Goal: Information Seeking & Learning: Learn about a topic

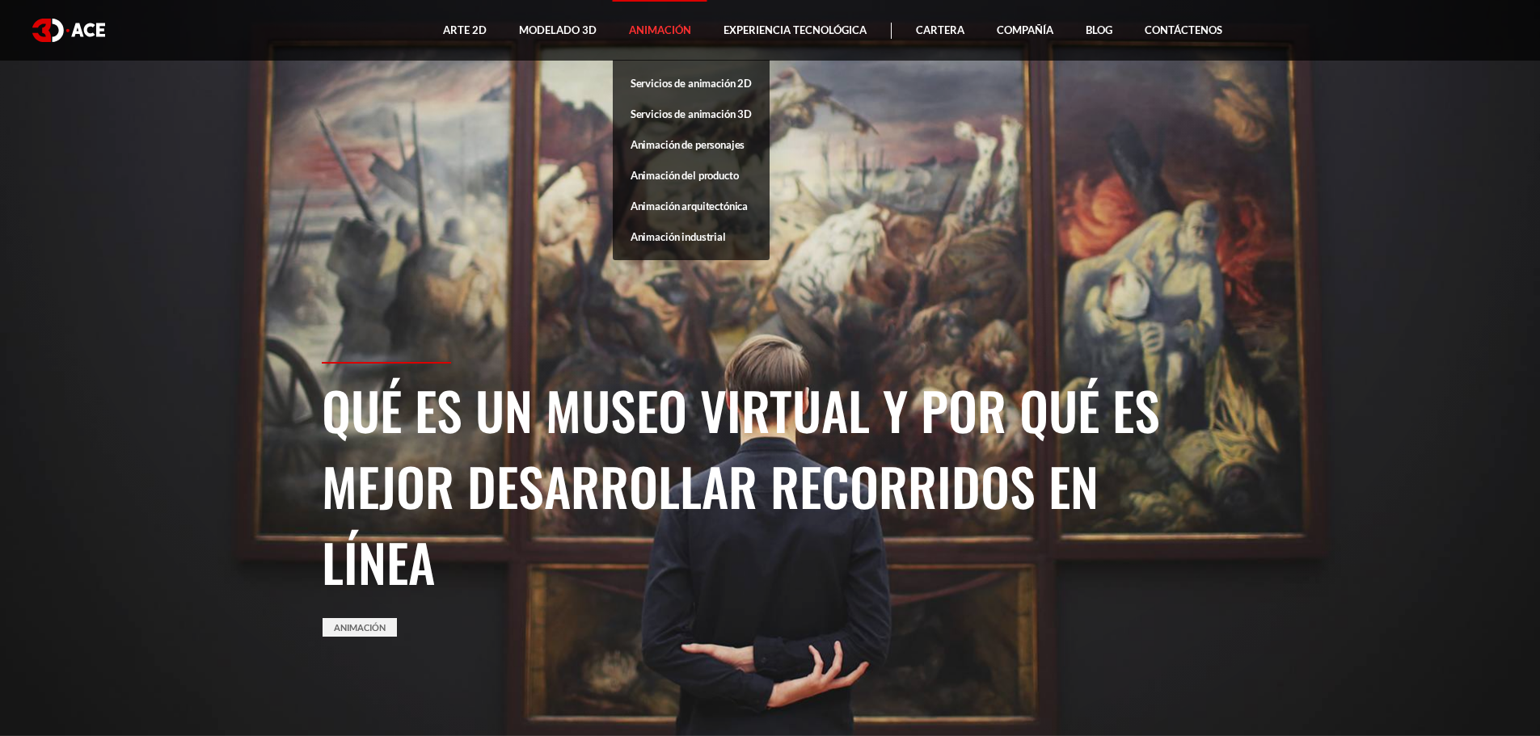
click at [659, 31] on font "Animación" at bounding box center [660, 29] width 62 height 13
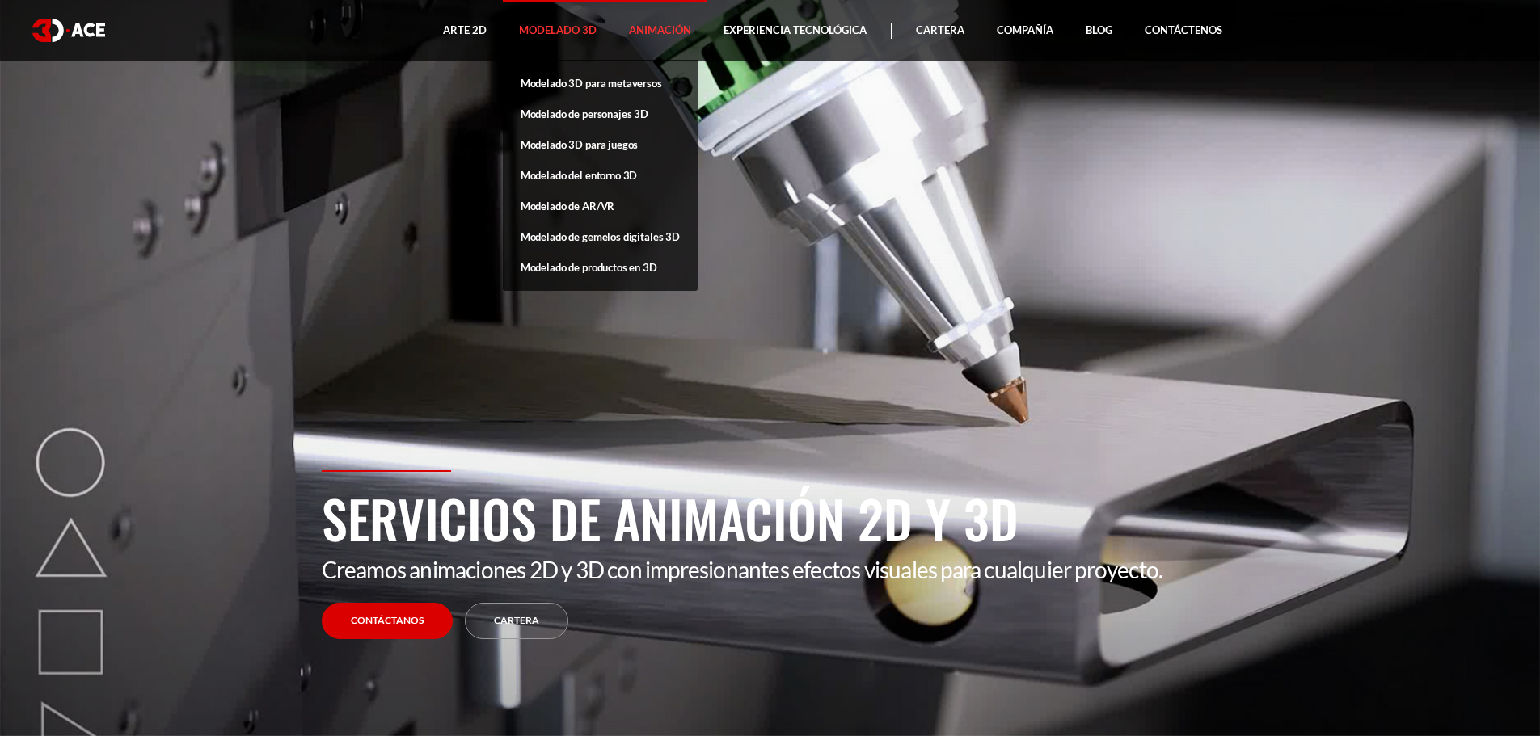
click at [568, 23] on link "Modelado 3D" at bounding box center [558, 30] width 110 height 61
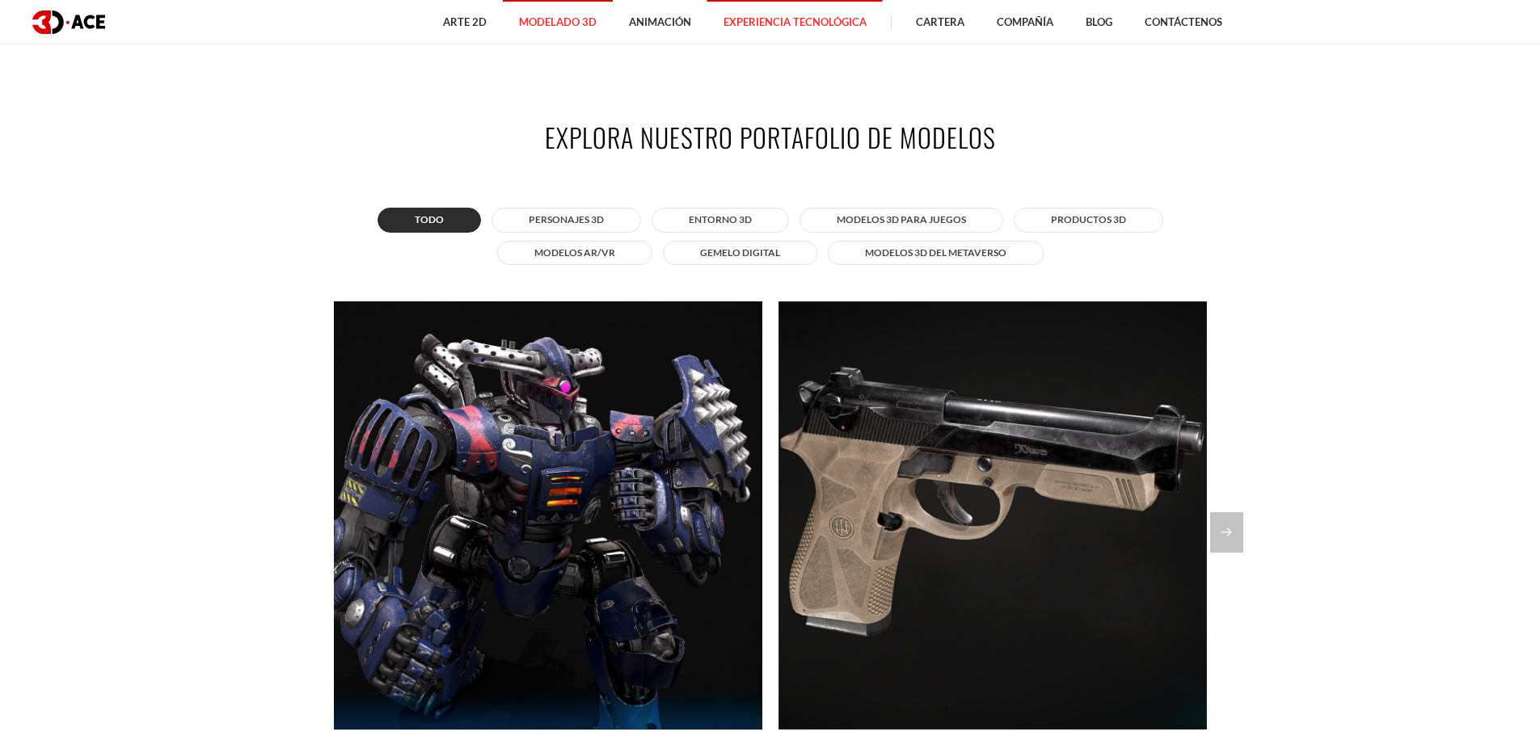
scroll to position [1374, 0]
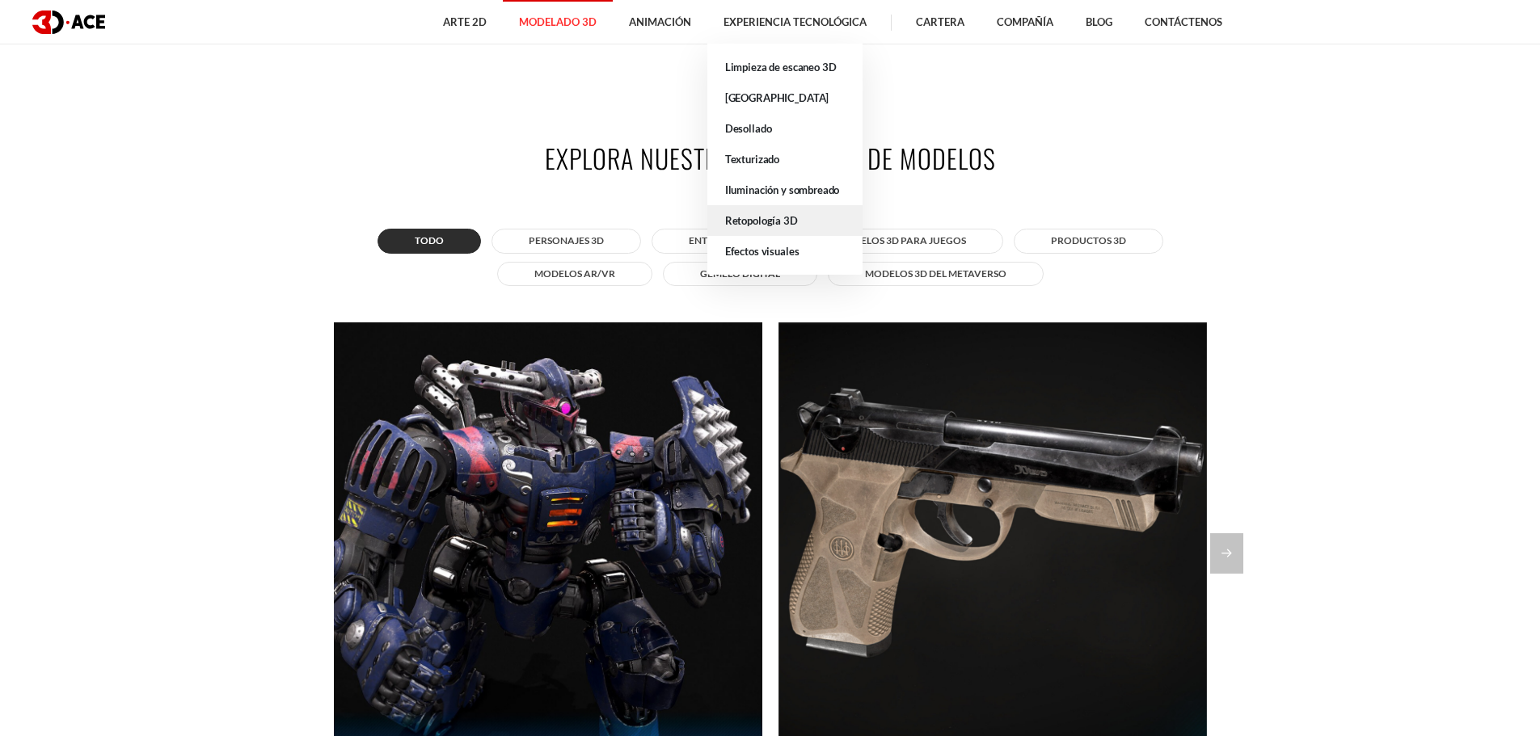
click at [765, 225] on font "Retopología 3D" at bounding box center [761, 220] width 73 height 13
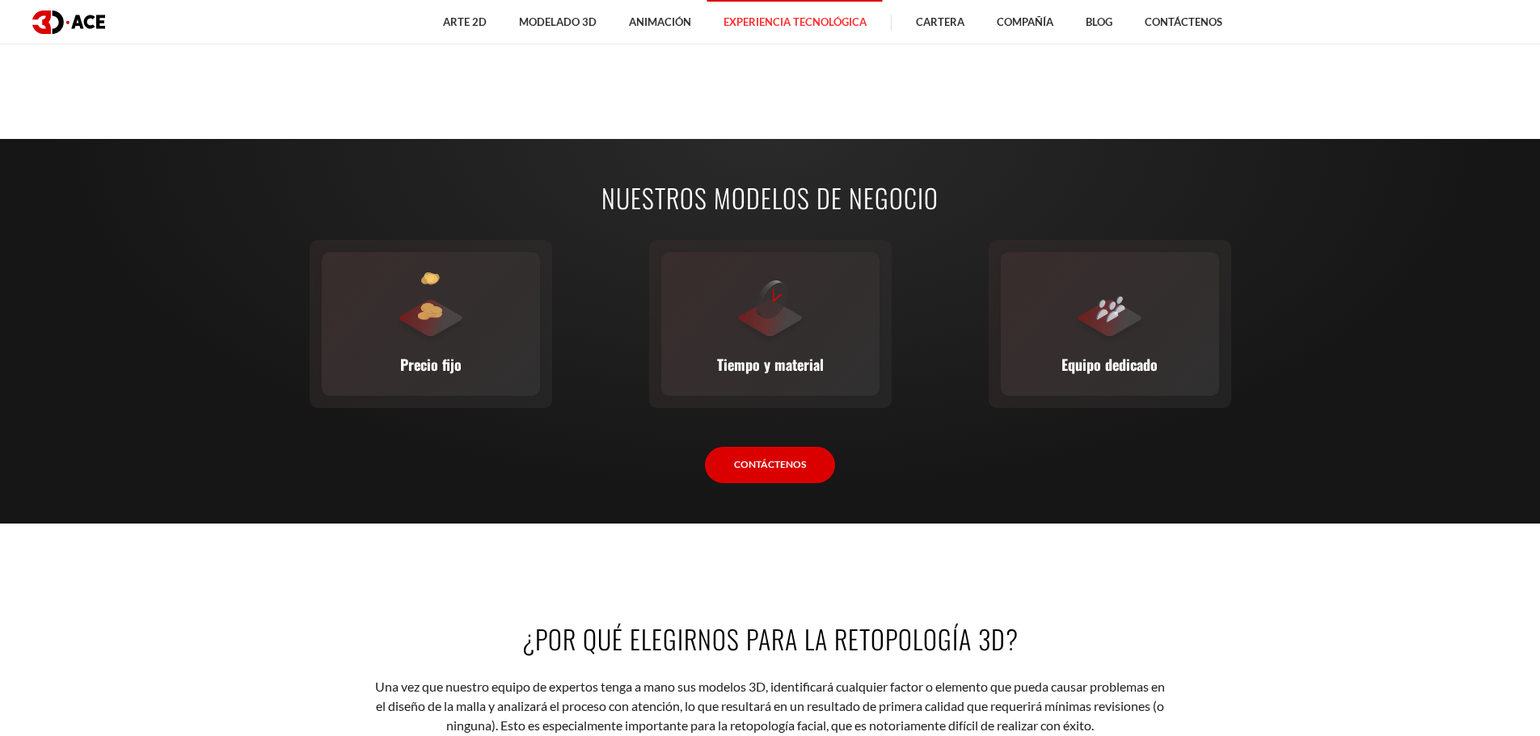
scroll to position [2344, 0]
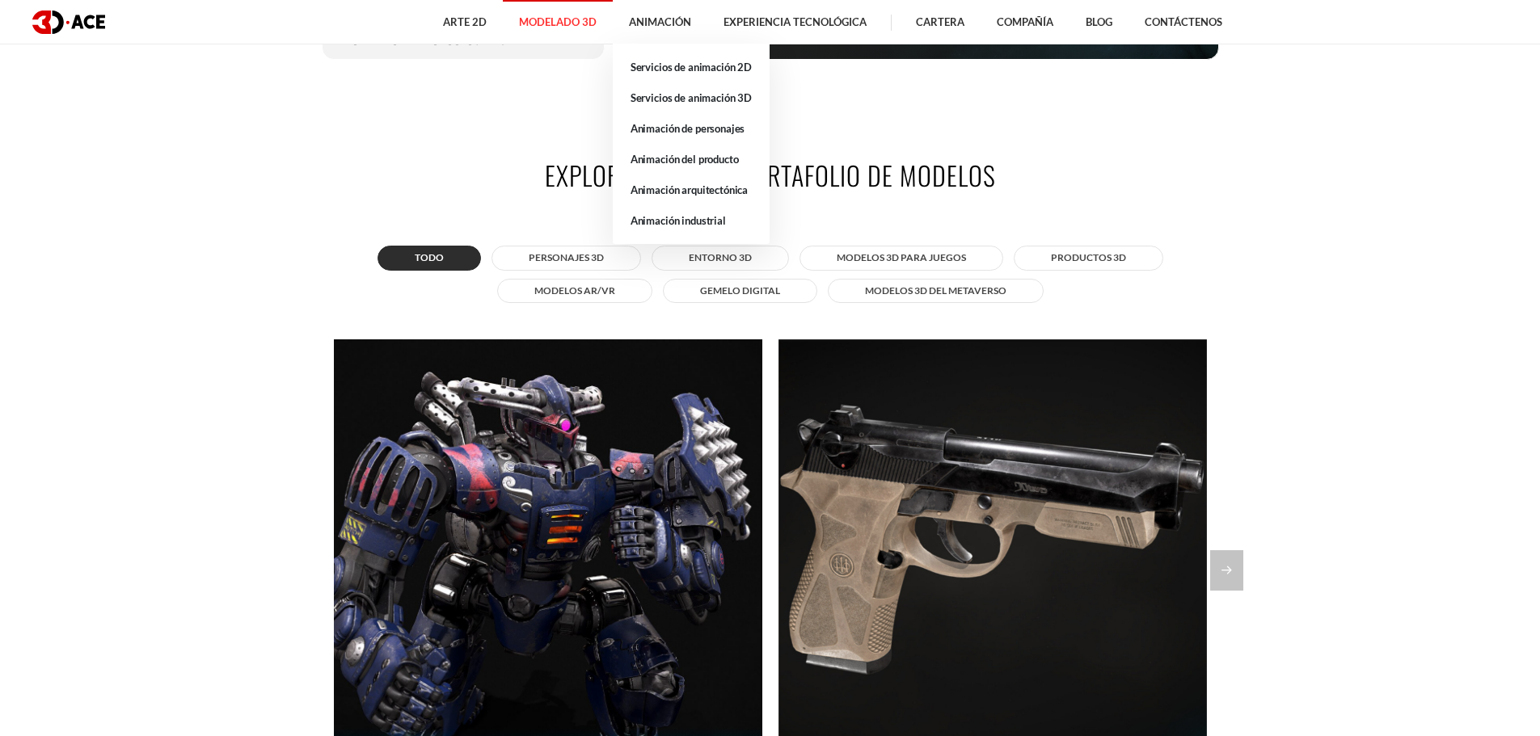
scroll to position [1374, 0]
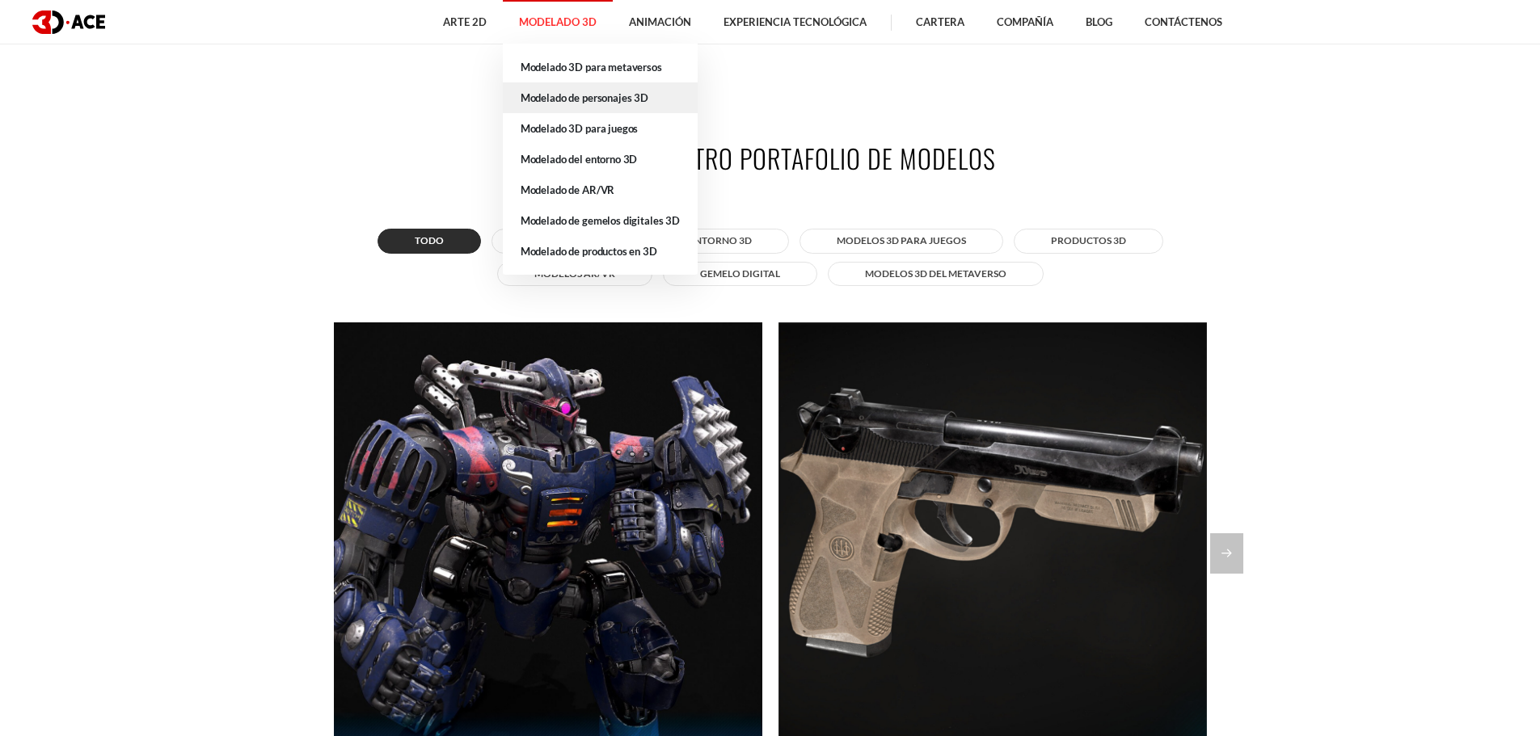
click at [587, 99] on font "Modelado de personajes 3D" at bounding box center [584, 97] width 128 height 13
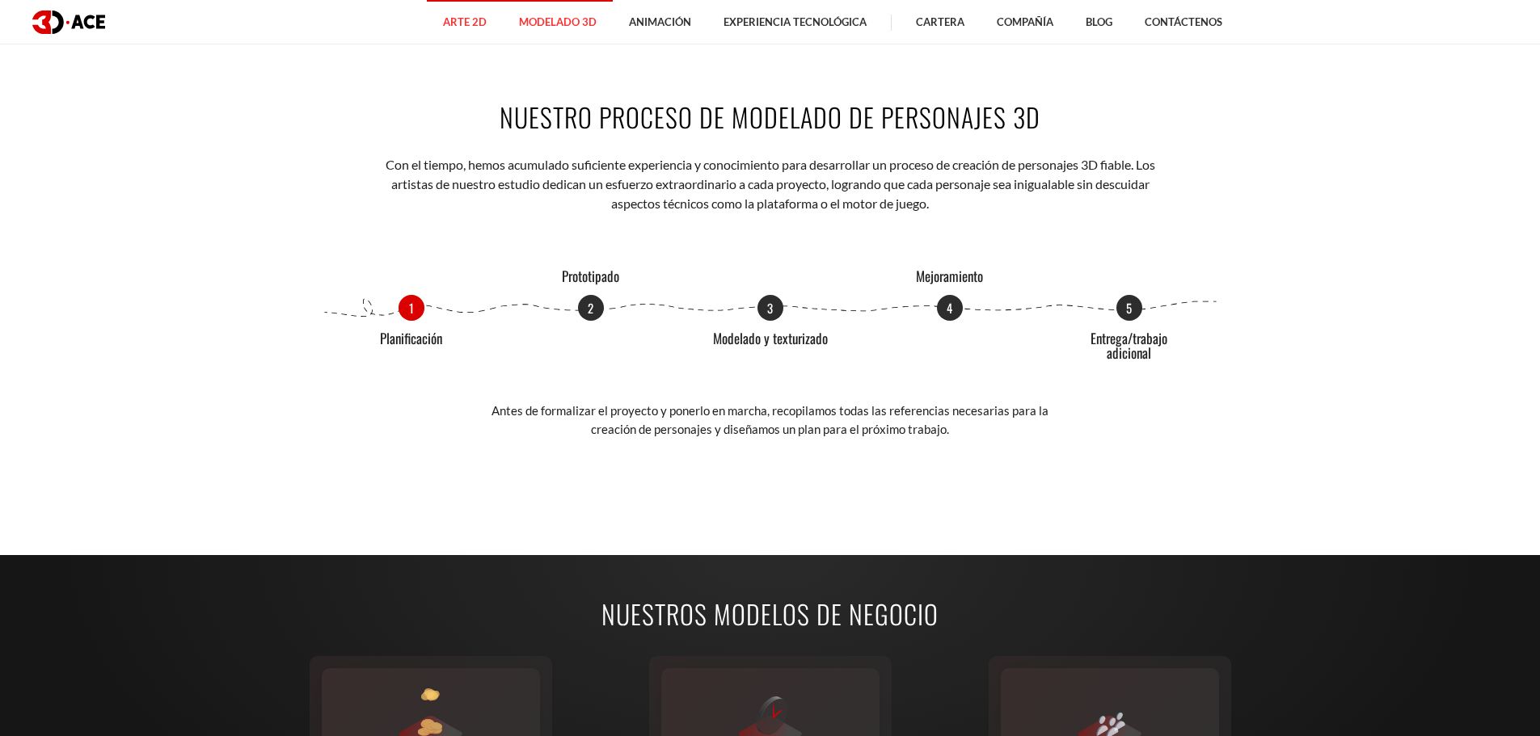
scroll to position [1940, 0]
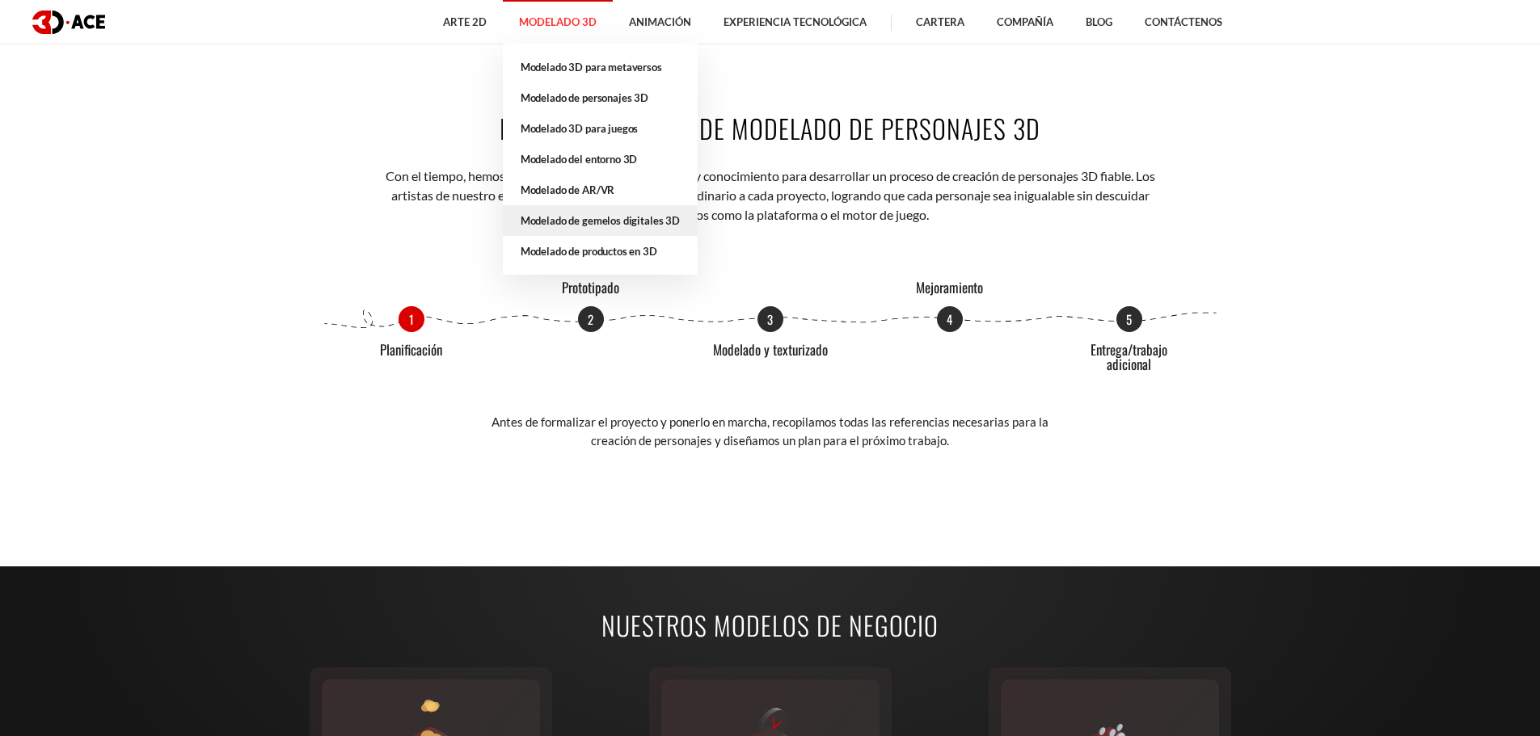
click at [559, 214] on font "Modelado de gemelos digitales 3D" at bounding box center [599, 220] width 159 height 13
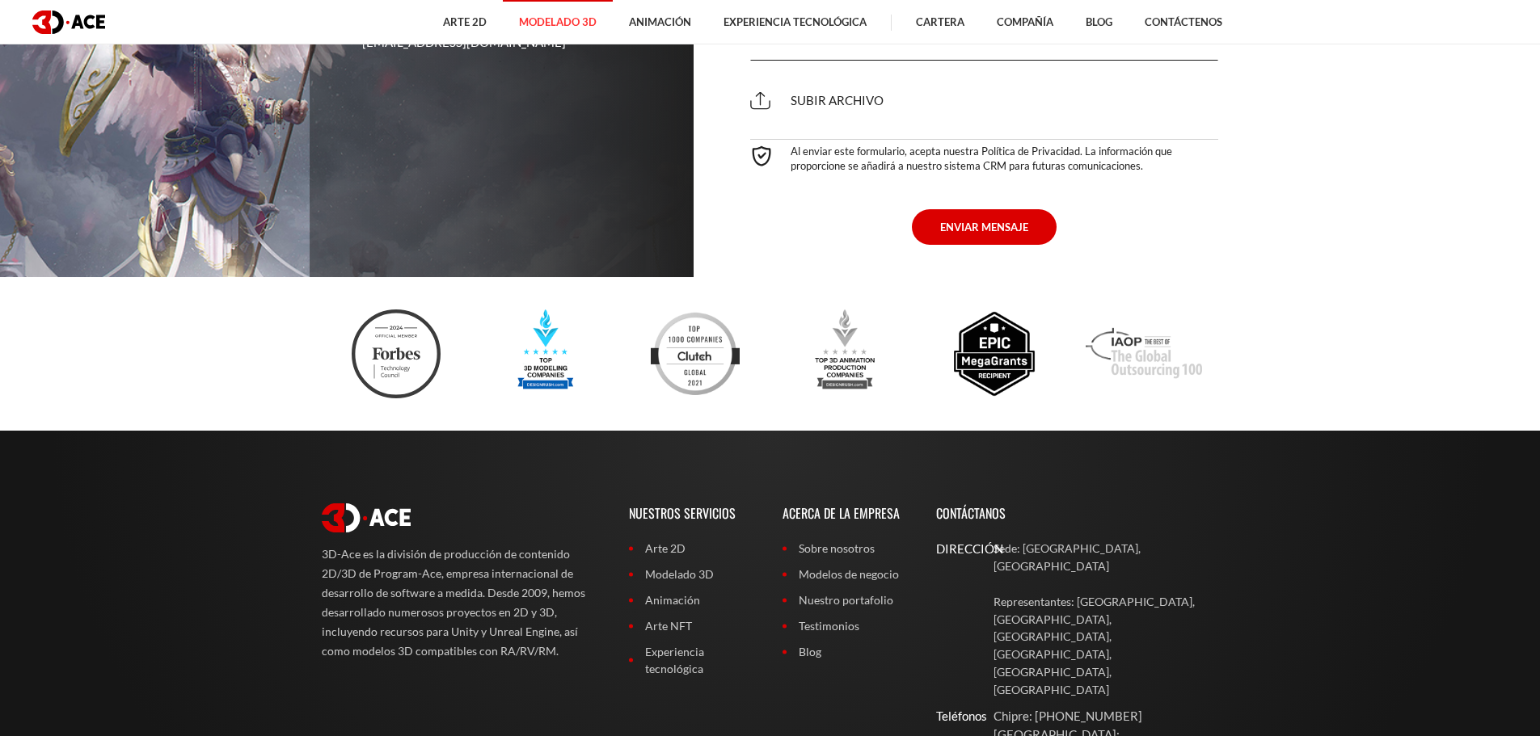
scroll to position [5888, 0]
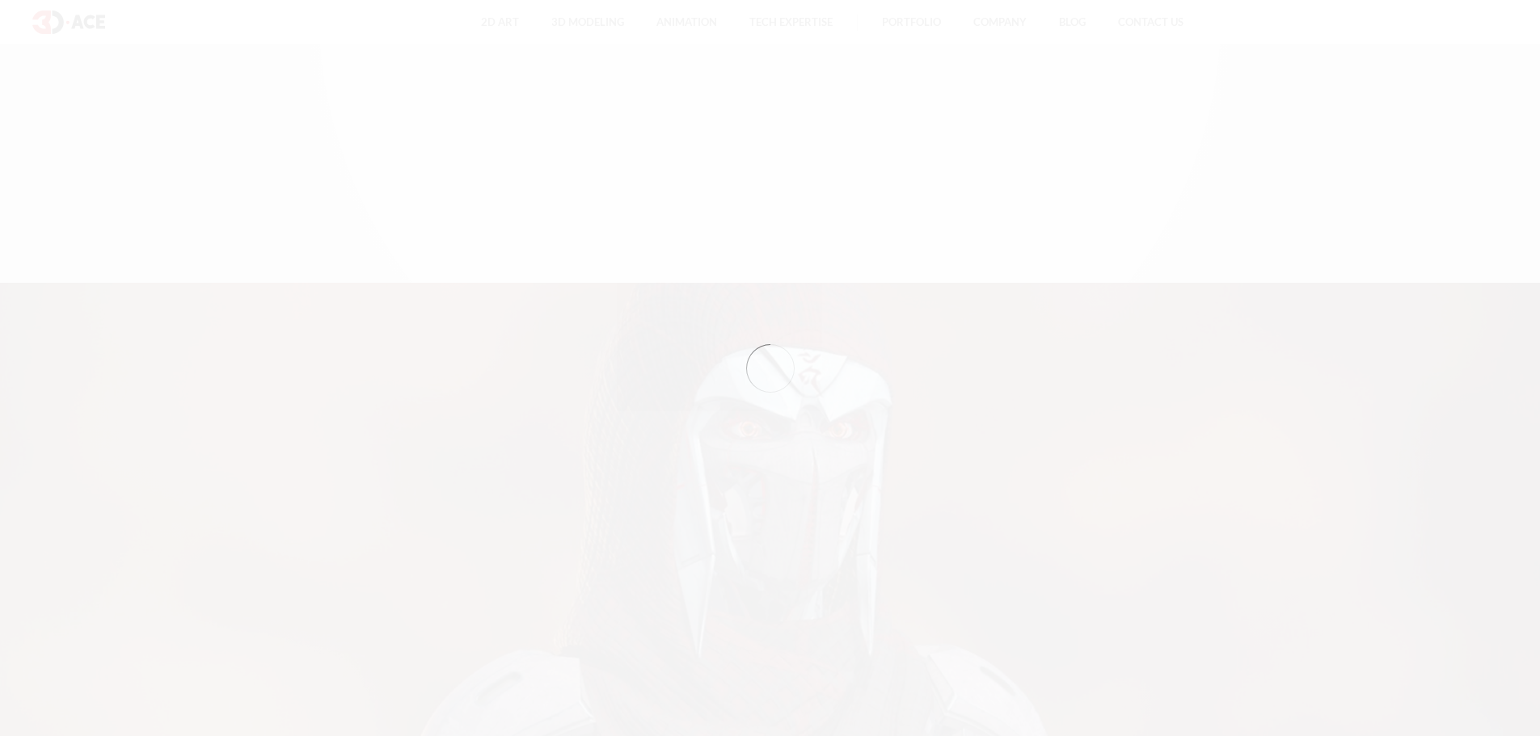
scroll to position [1940, 0]
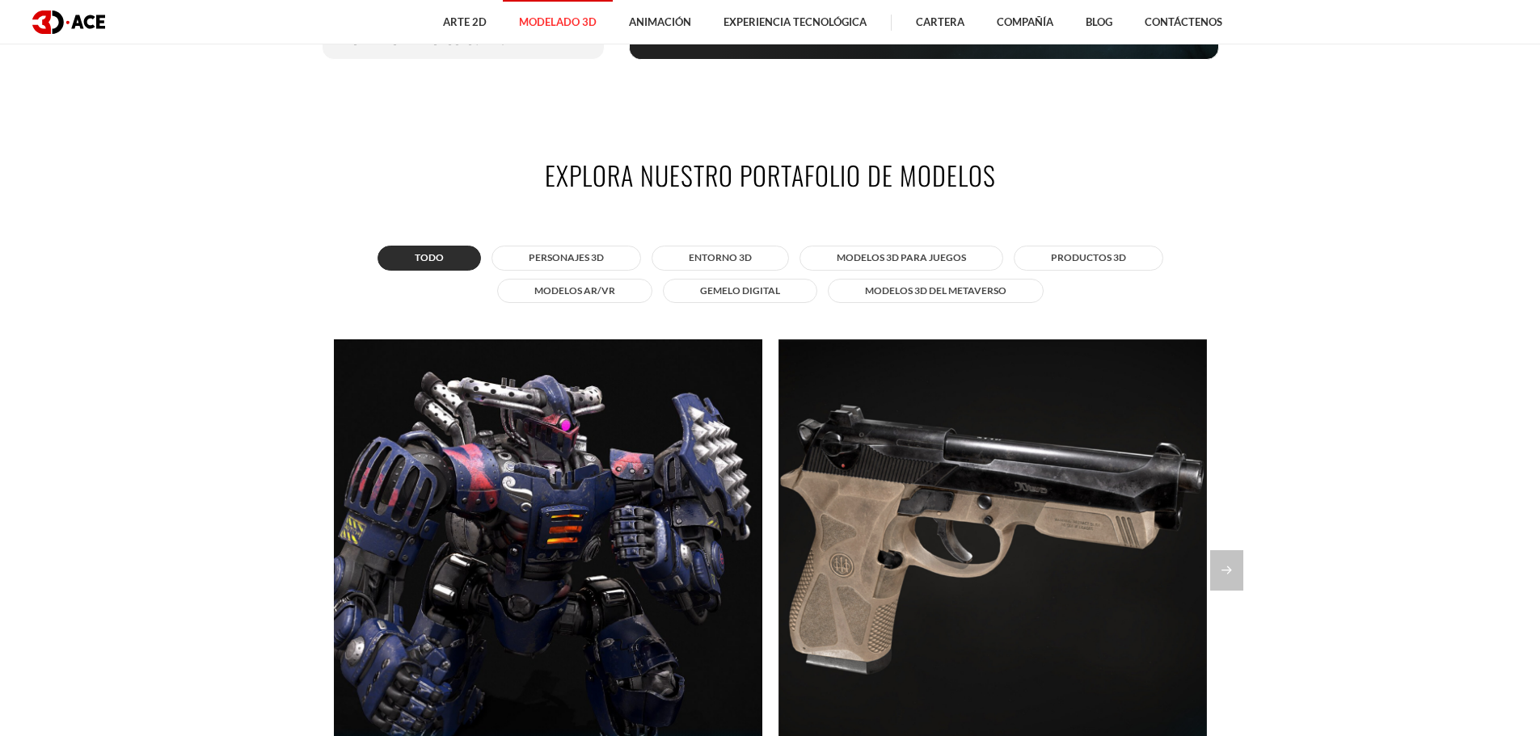
scroll to position [1374, 0]
